Goal: Find specific page/section: Find specific page/section

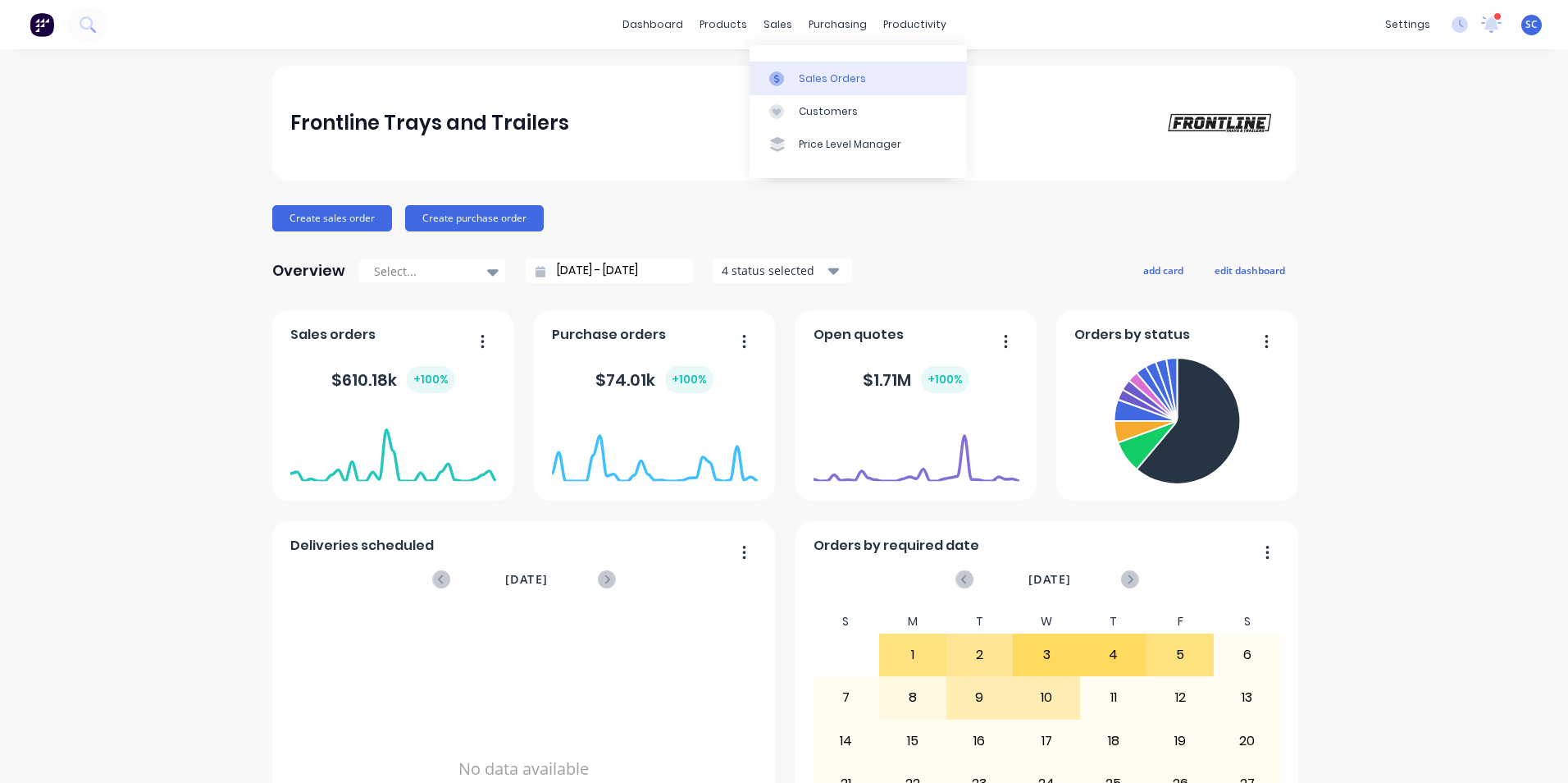
click at [805, 86] on div "Sales Orders" at bounding box center [833, 79] width 68 height 15
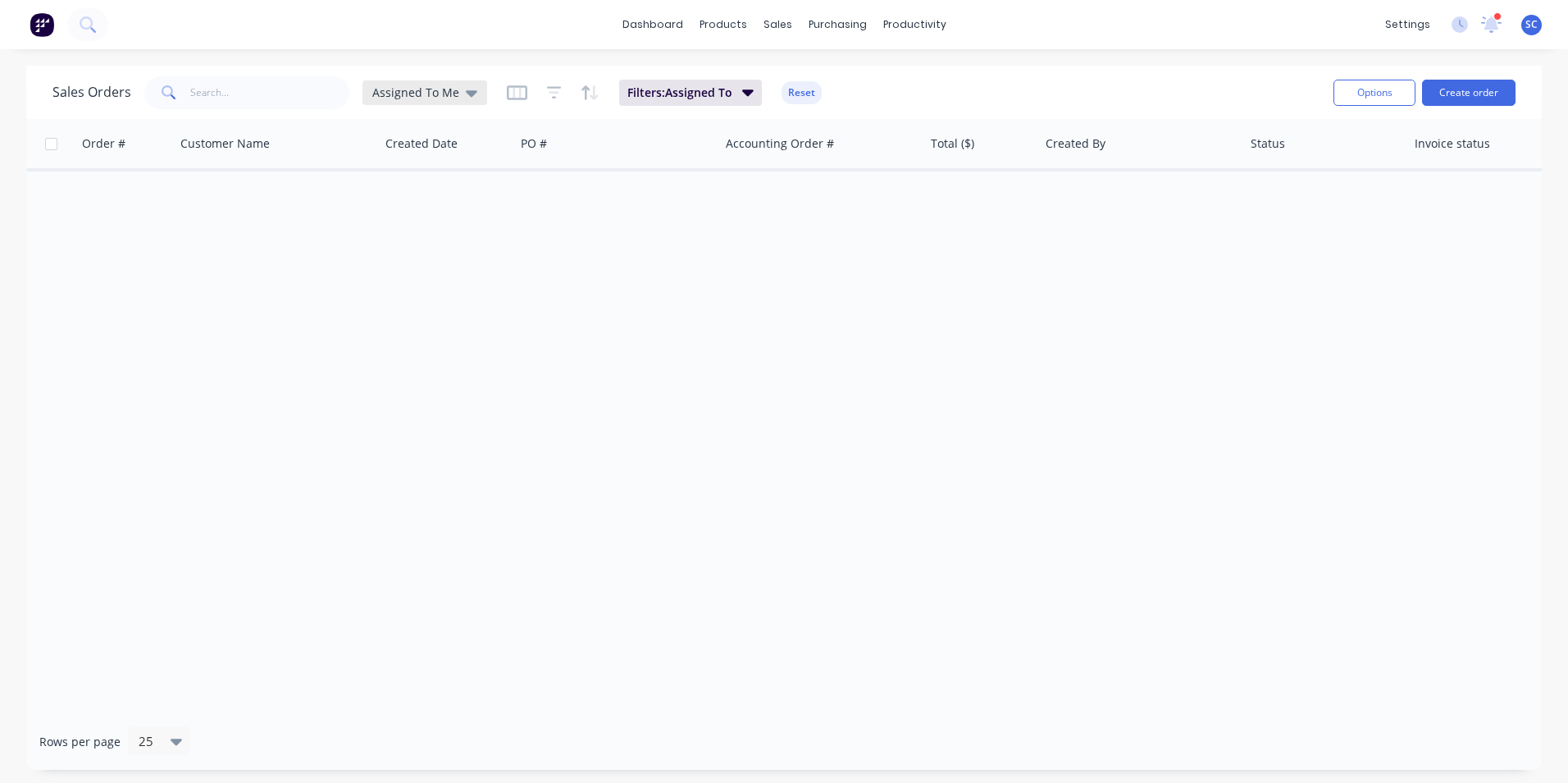
click at [405, 87] on span "Assigned To Me" at bounding box center [416, 92] width 87 height 17
click at [413, 236] on button "None" at bounding box center [461, 232] width 187 height 19
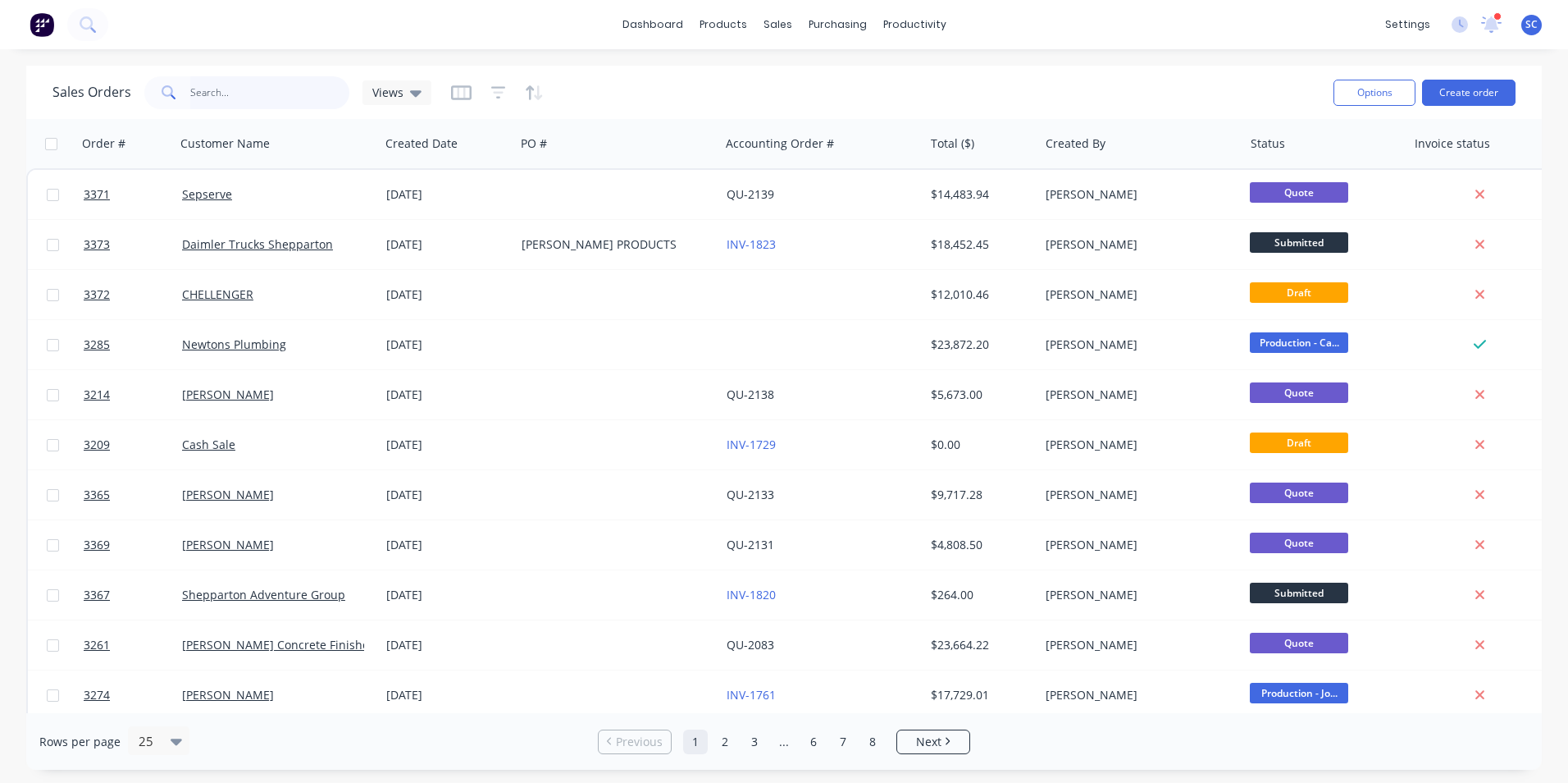
click at [262, 100] on input "text" at bounding box center [270, 93] width 160 height 33
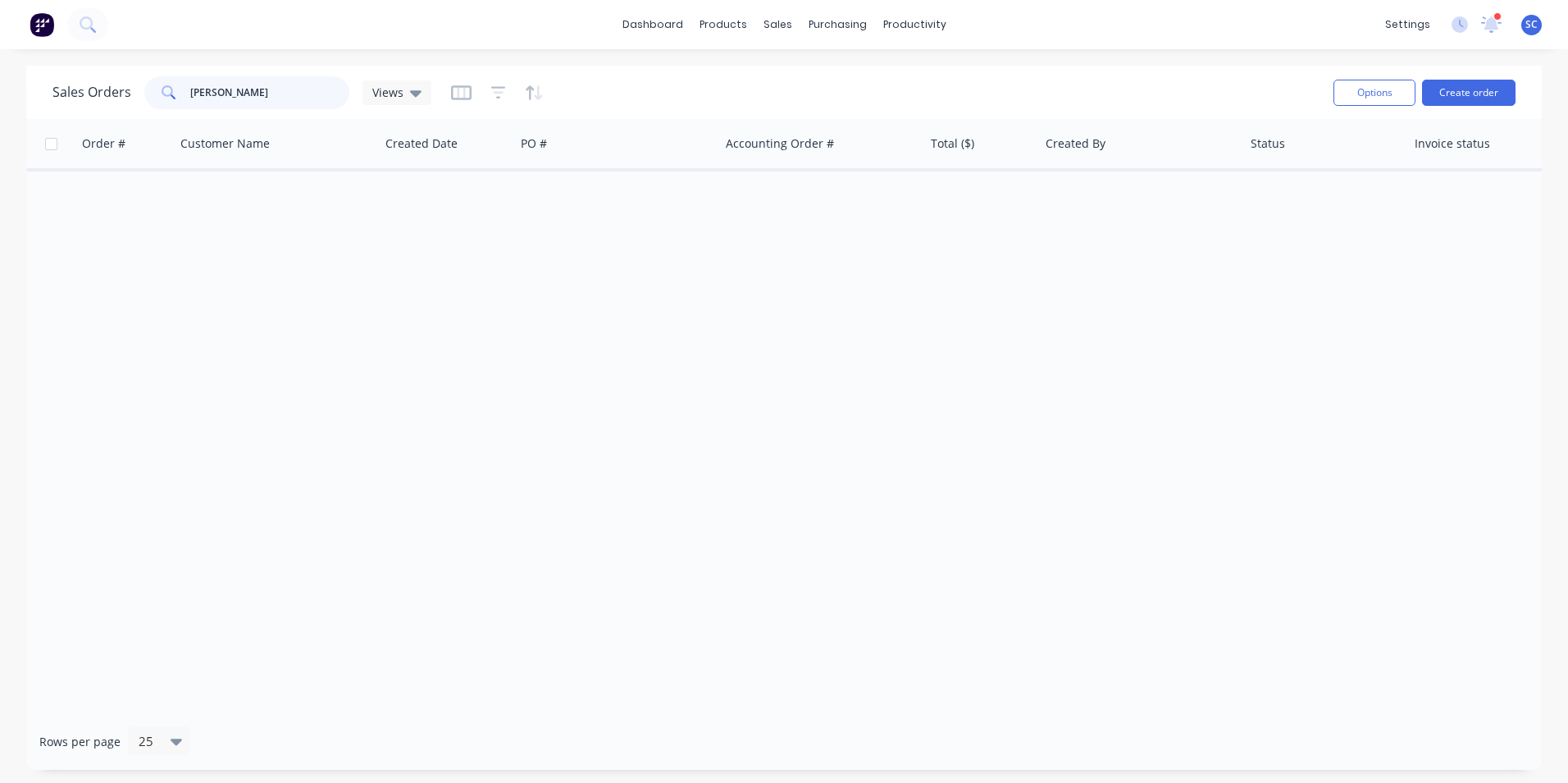
drag, startPoint x: 227, startPoint y: 90, endPoint x: 162, endPoint y: 101, distance: 65.9
click at [162, 101] on div "[PERSON_NAME]" at bounding box center [246, 93] width 205 height 33
type input "jack"
